Goal: Navigation & Orientation: Find specific page/section

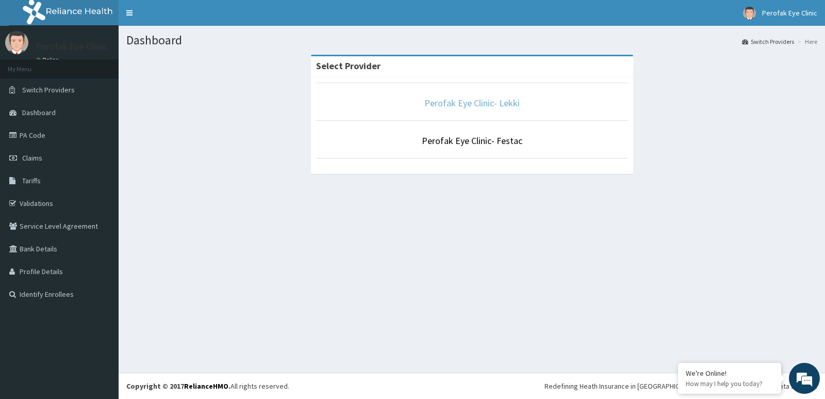
click at [491, 102] on link "Perofak Eye Clinic- Lekki" at bounding box center [472, 103] width 95 height 12
